Goal: Information Seeking & Learning: Learn about a topic

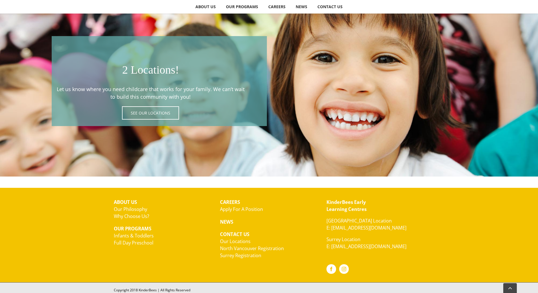
scroll to position [1032, 0]
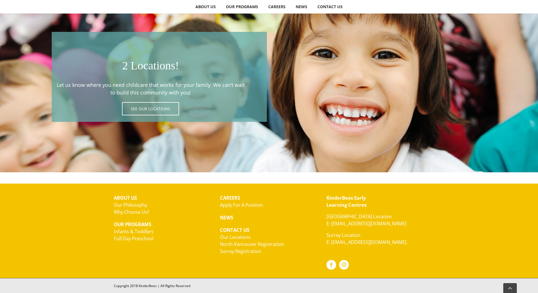
click at [133, 233] on link "Infants & Toddlers" at bounding box center [134, 231] width 40 height 6
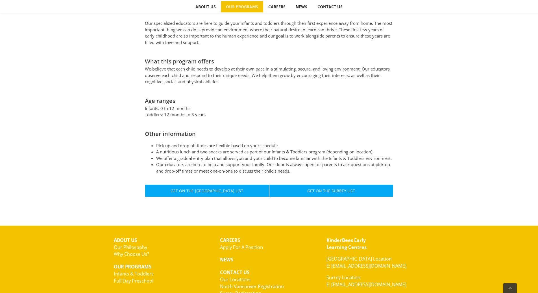
scroll to position [254, 0]
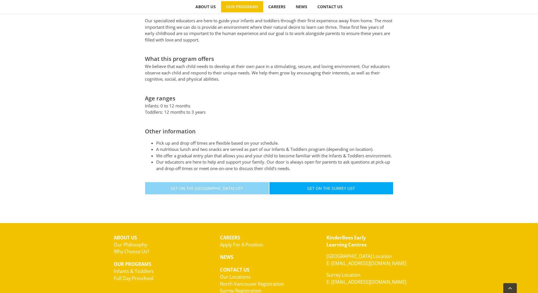
click at [196, 186] on span "Get On The North Vancouver List" at bounding box center [207, 188] width 73 height 5
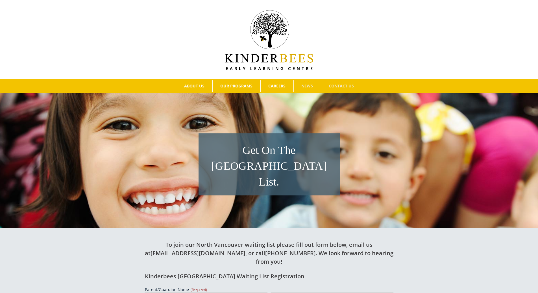
click at [308, 88] on span "NEWS" at bounding box center [307, 86] width 12 height 4
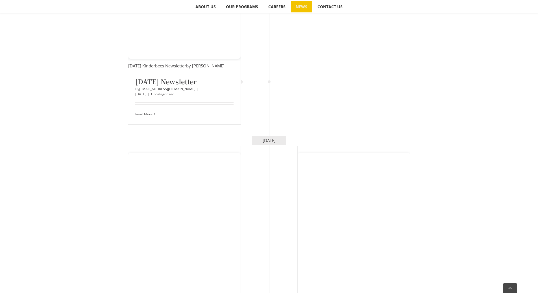
scroll to position [198, 0]
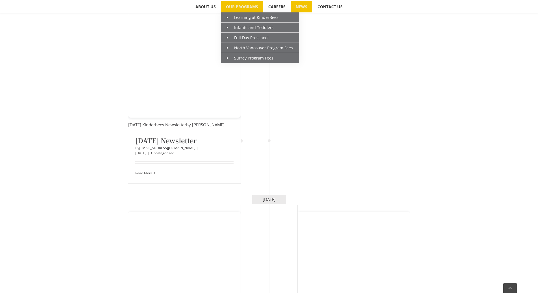
click at [238, 10] on link "OUR PROGRAMS" at bounding box center [242, 6] width 42 height 11
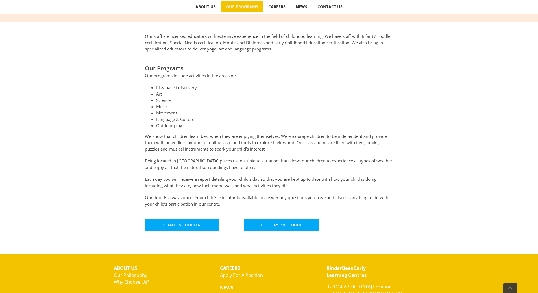
scroll to position [282, 0]
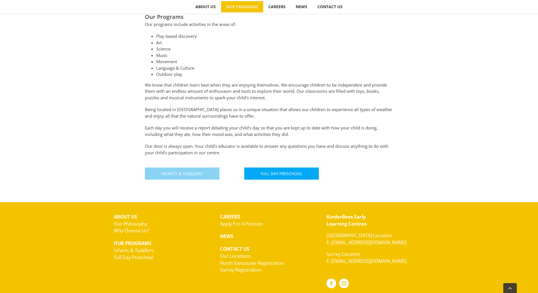
click at [185, 171] on span "Infants & Toddlers" at bounding box center [181, 173] width 41 height 5
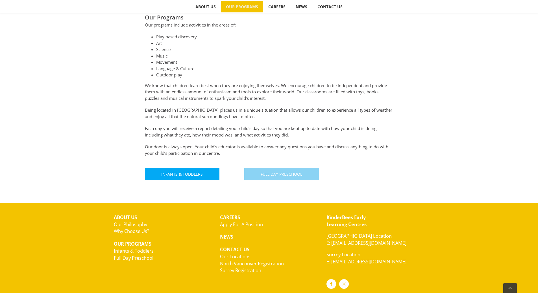
click at [283, 176] on span "Full Day Preschool" at bounding box center [281, 174] width 41 height 5
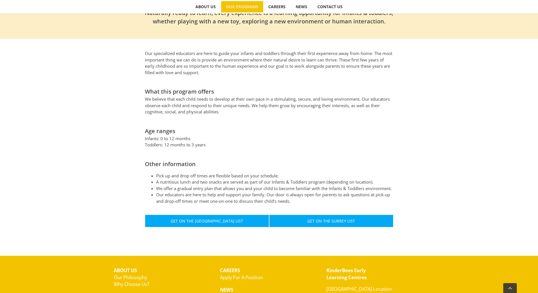
scroll to position [226, 0]
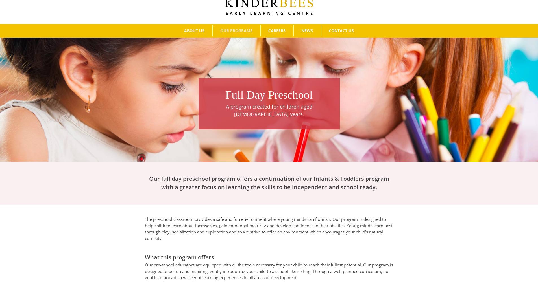
scroll to position [28, 0]
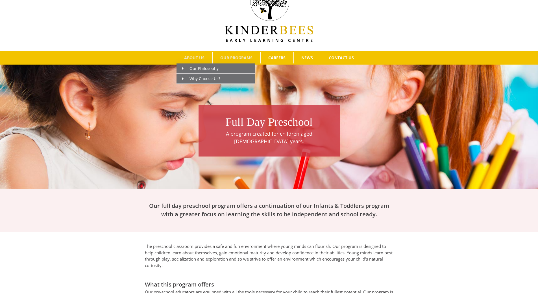
click at [194, 59] on span "ABOUT US" at bounding box center [194, 58] width 20 height 4
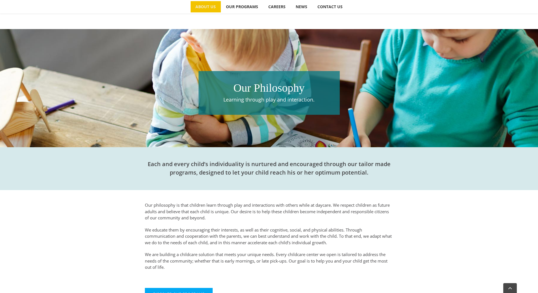
scroll to position [56, 0]
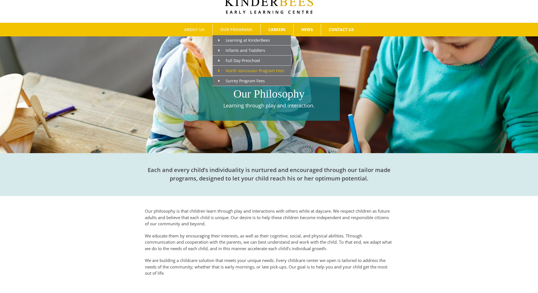
click at [240, 71] on span "North Vancouver Program Fees" at bounding box center [251, 70] width 66 height 5
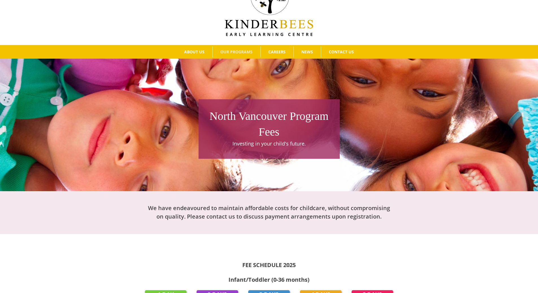
scroll to position [28, 0]
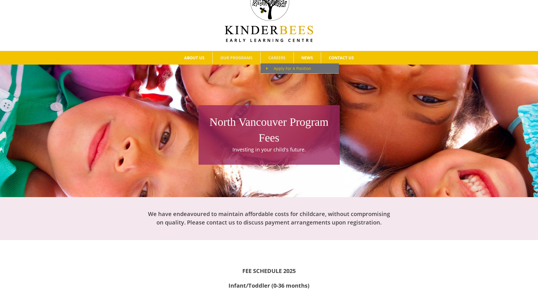
click at [277, 68] on span "Apply For A Position" at bounding box center [288, 68] width 45 height 5
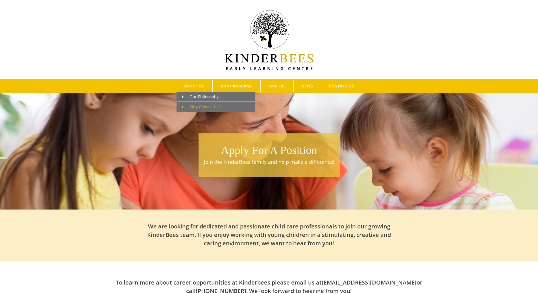
click at [204, 107] on span "Why Choose Us?" at bounding box center [201, 106] width 38 height 5
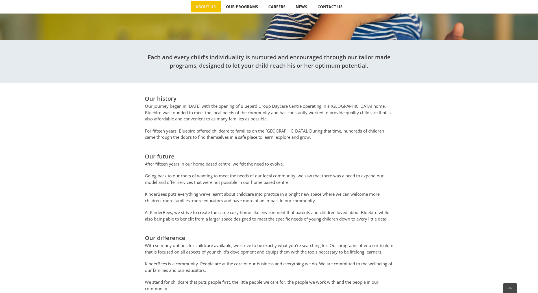
scroll to position [226, 0]
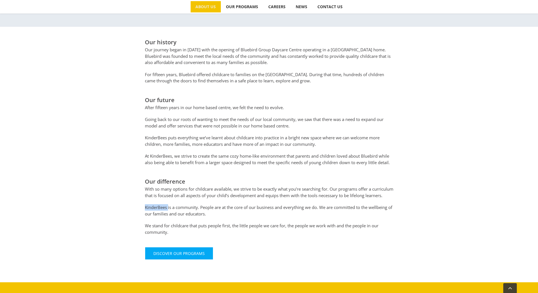
drag, startPoint x: 145, startPoint y: 213, endPoint x: 168, endPoint y: 213, distance: 23.1
click at [168, 213] on p "KinderBees is a community. People are at the core of our business and everythin…" at bounding box center [269, 210] width 248 height 13
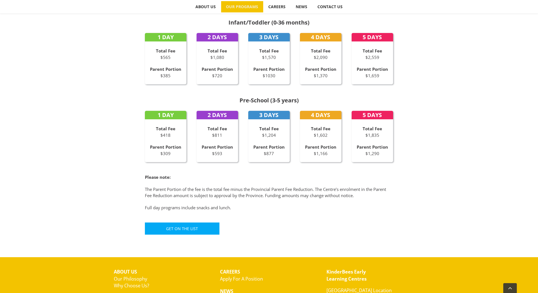
scroll to position [254, 0]
